Goal: Task Accomplishment & Management: Manage account settings

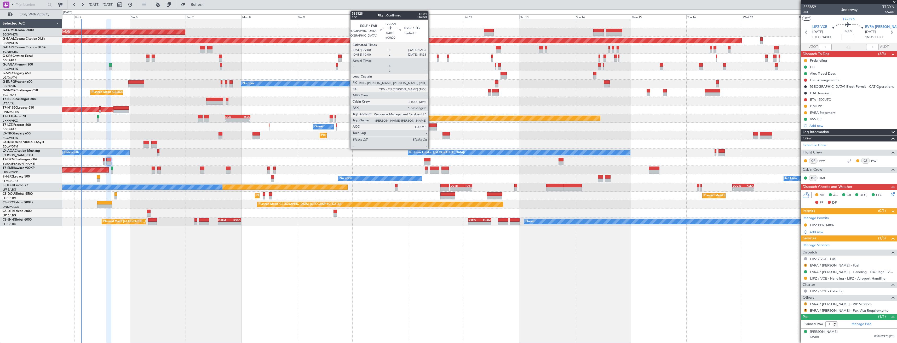
click at [431, 127] on div at bounding box center [433, 126] width 8 height 4
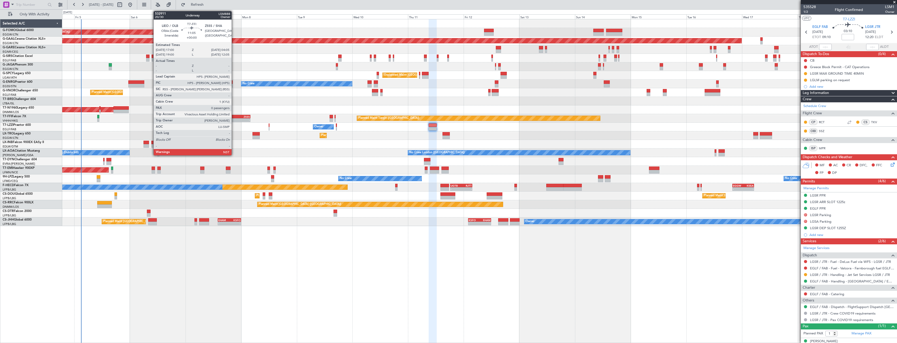
click at [234, 119] on div "-" at bounding box center [231, 120] width 12 height 3
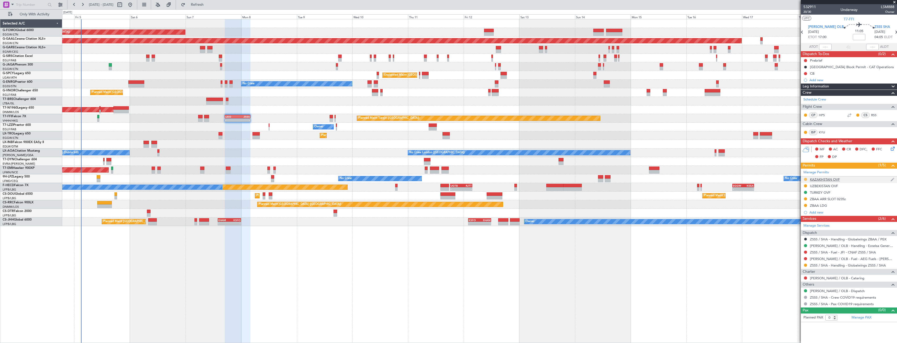
click at [805, 179] on button at bounding box center [805, 179] width 3 height 3
click at [798, 240] on span "Received OK" at bounding box center [792, 241] width 20 height 5
click at [845, 186] on div "UZBEKISTAN OVF" at bounding box center [849, 186] width 96 height 7
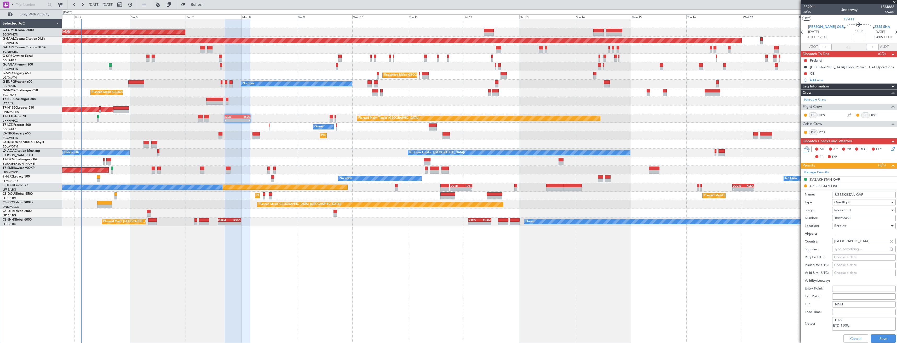
click at [855, 210] on div "Requested" at bounding box center [862, 210] width 56 height 8
click at [855, 250] on span "Received OK" at bounding box center [861, 250] width 55 height 8
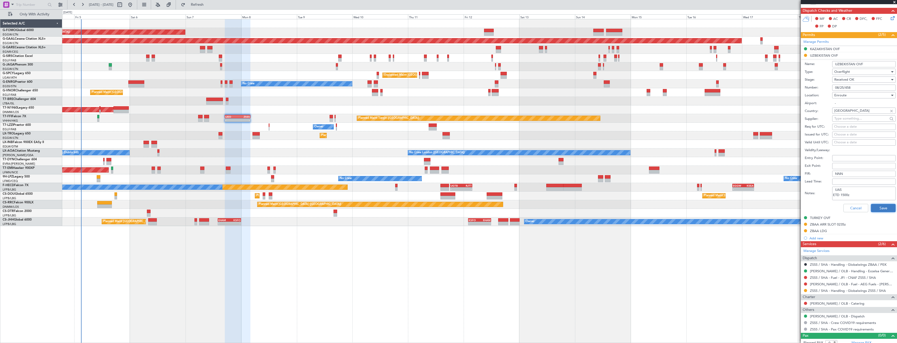
click at [883, 211] on button "Save" at bounding box center [883, 208] width 25 height 8
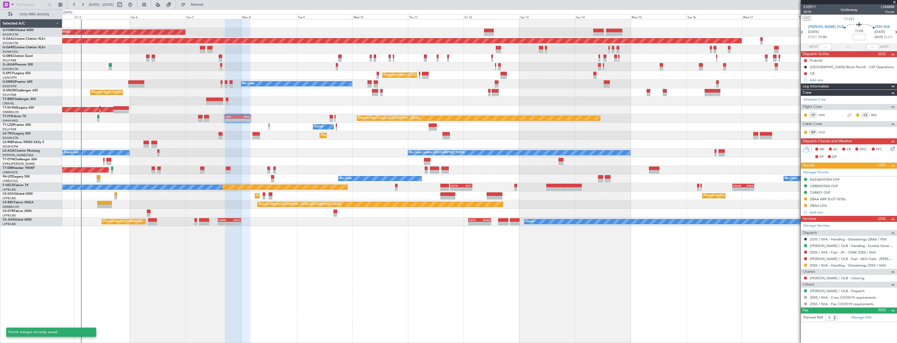
scroll to position [0, 0]
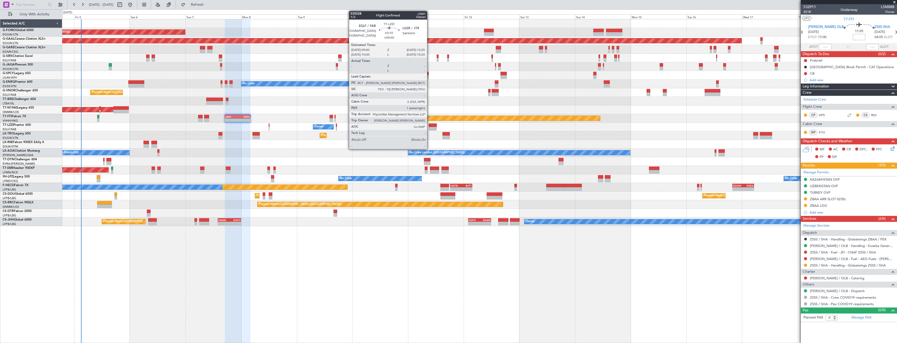
click at [429, 126] on div at bounding box center [433, 126] width 8 height 4
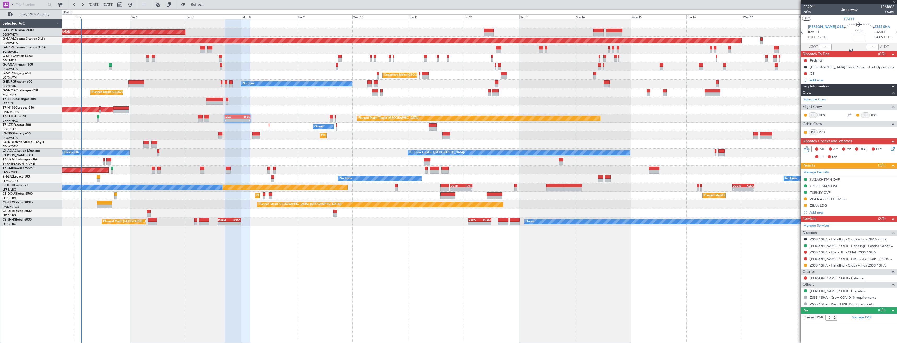
type input "1"
